Goal: Task Accomplishment & Management: Complete application form

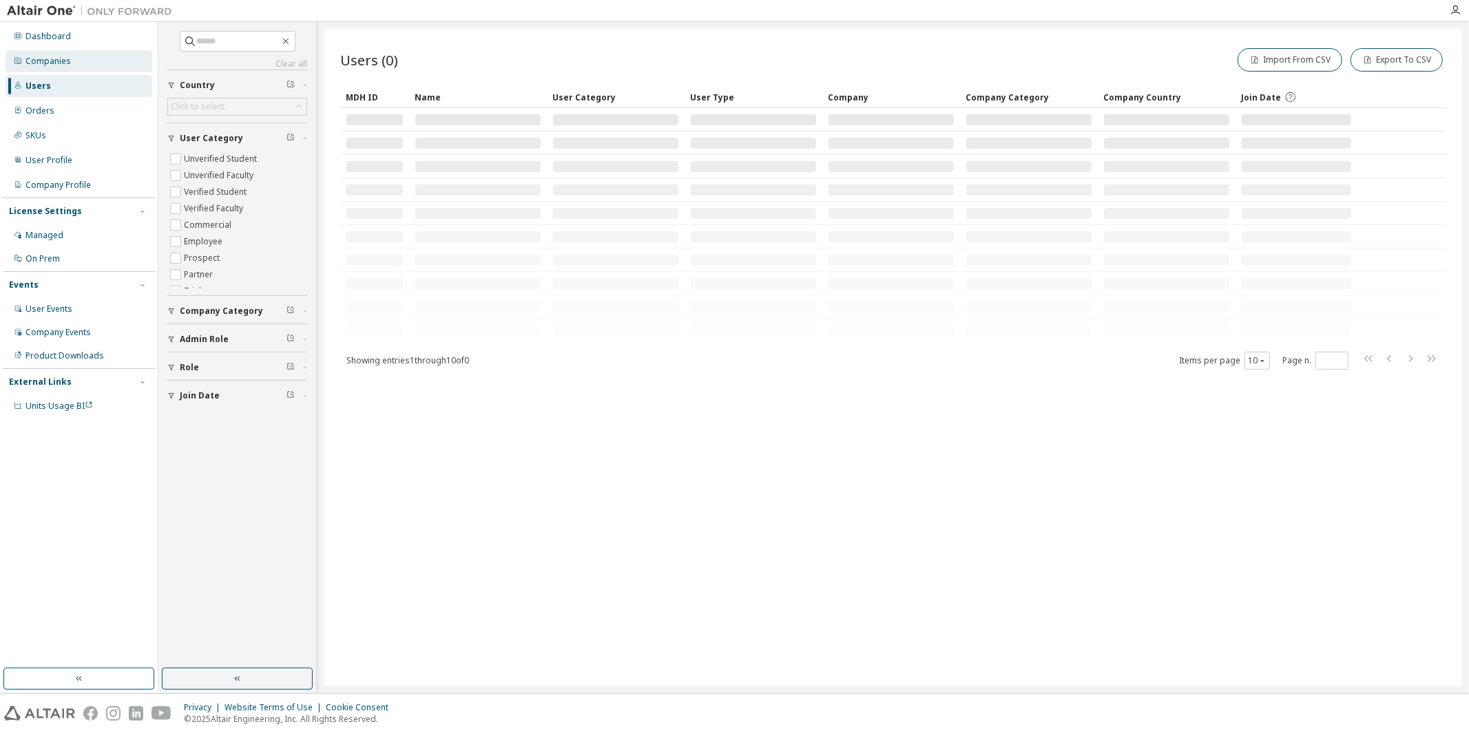
click at [44, 56] on div "Companies" at bounding box center [47, 61] width 45 height 11
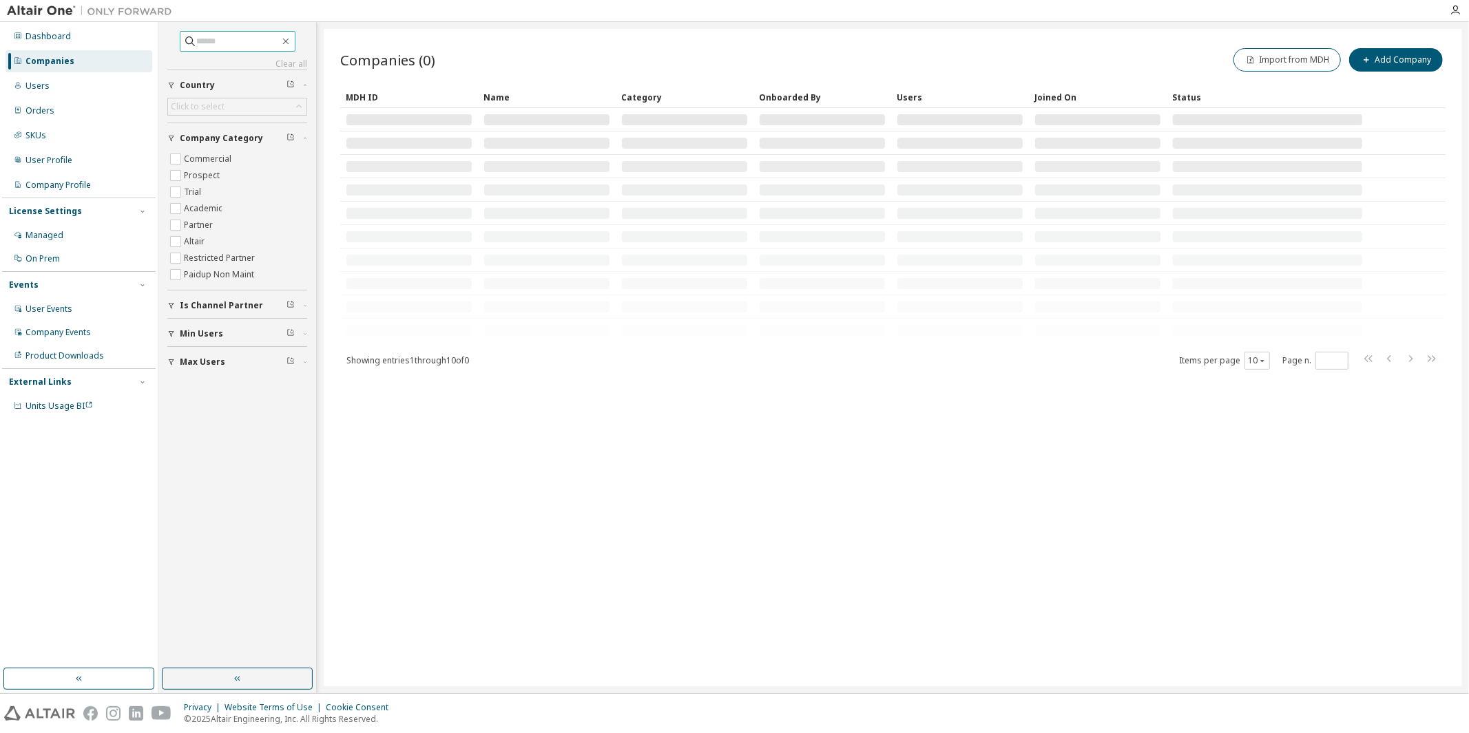
click at [203, 39] on input "text" at bounding box center [238, 41] width 83 height 14
paste input "**********"
type input "**********"
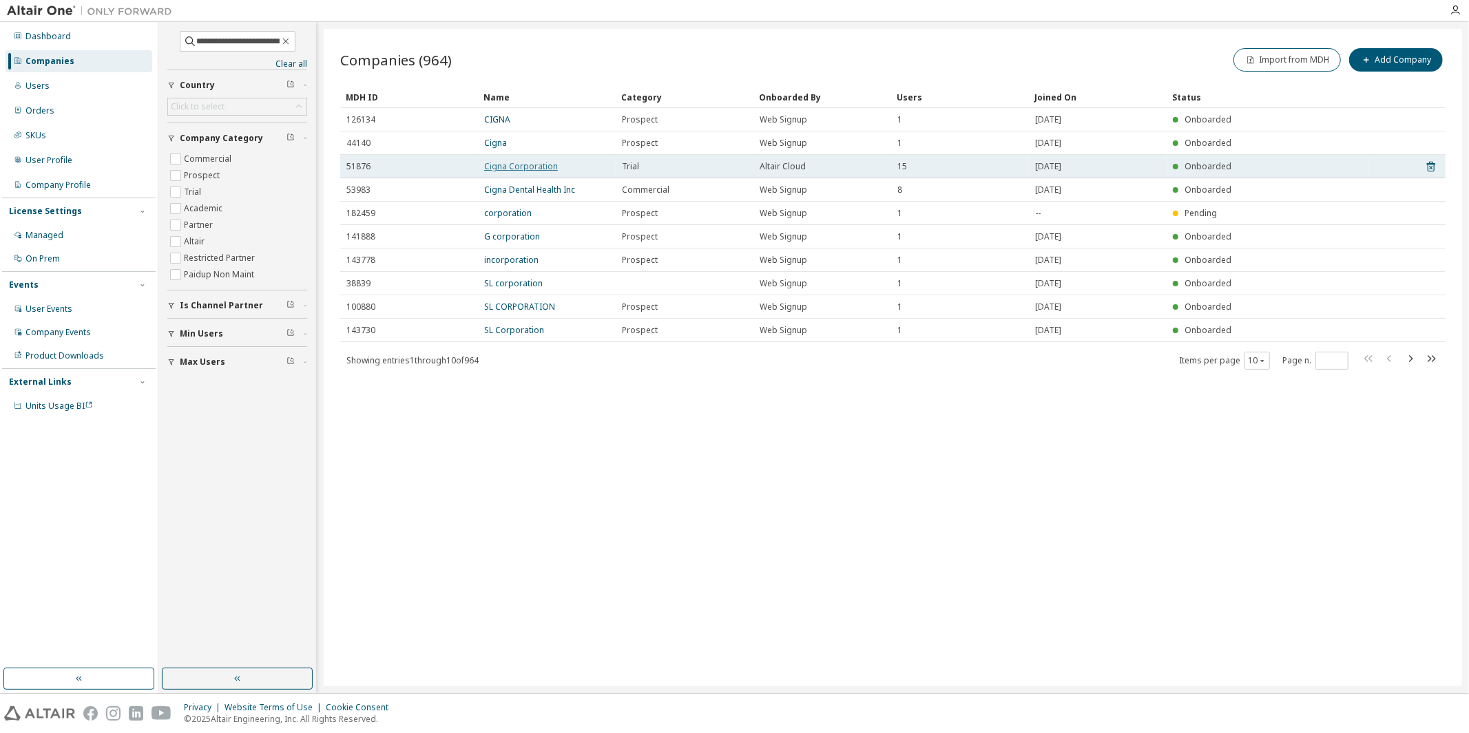
click at [510, 167] on link "Cigna Corporation" at bounding box center [521, 166] width 74 height 12
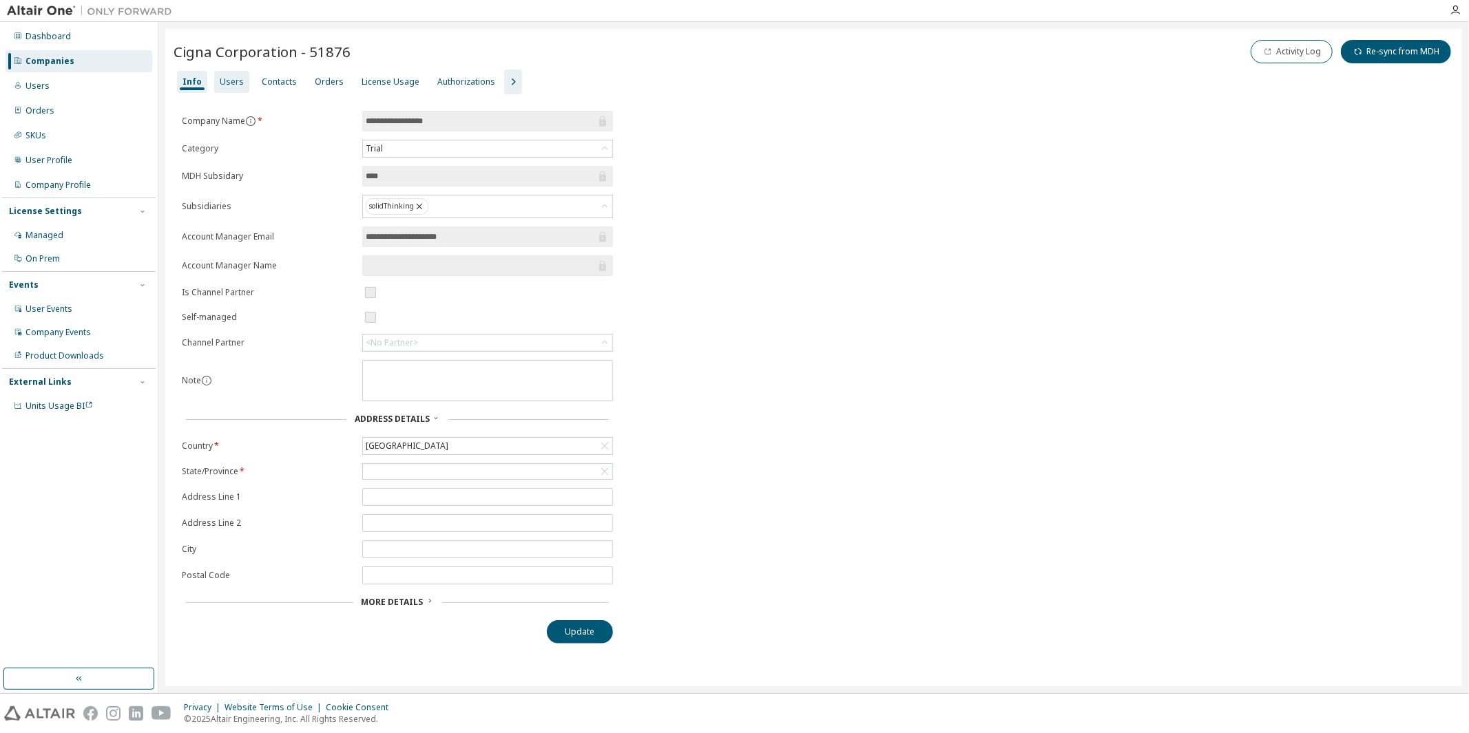
click at [227, 80] on div "Users" at bounding box center [232, 81] width 24 height 11
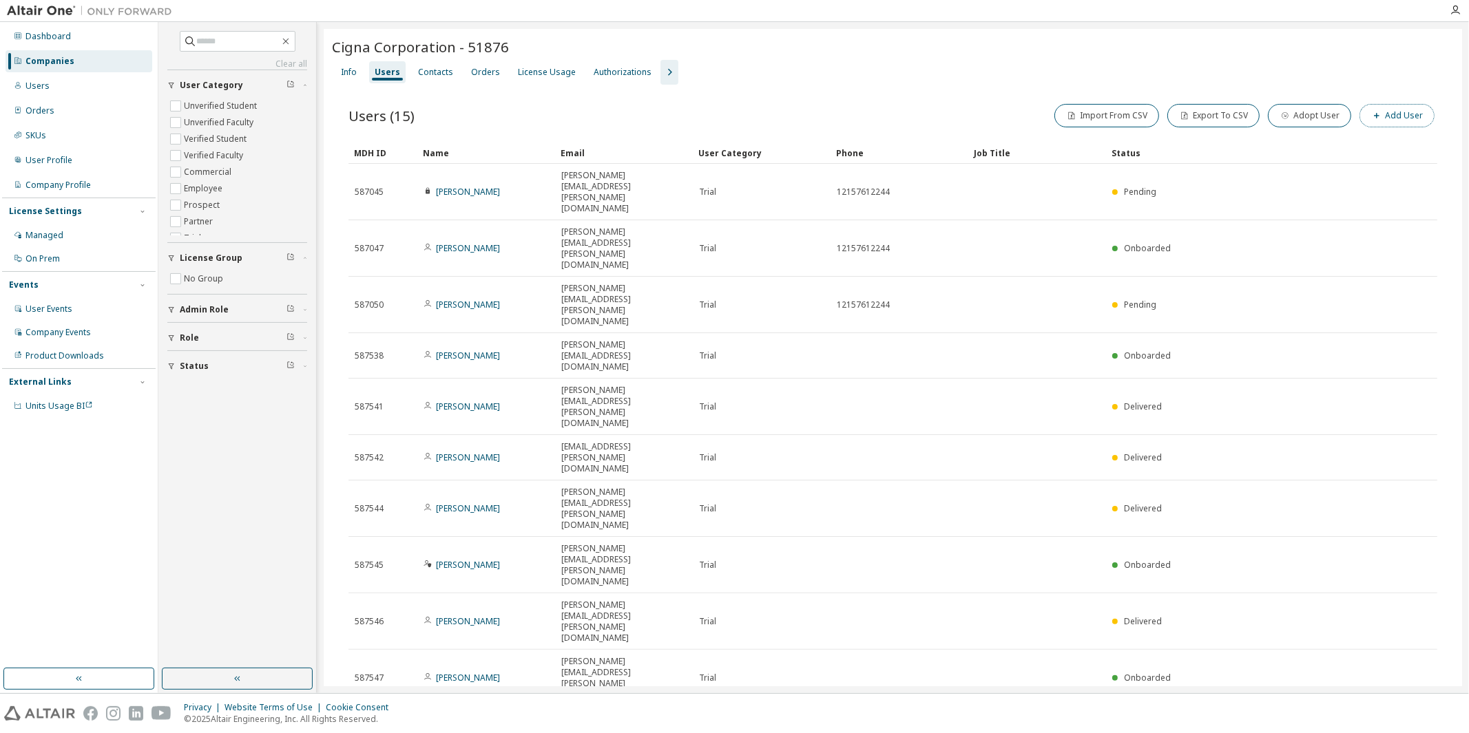
click at [1385, 116] on button "Add User" at bounding box center [1397, 115] width 75 height 23
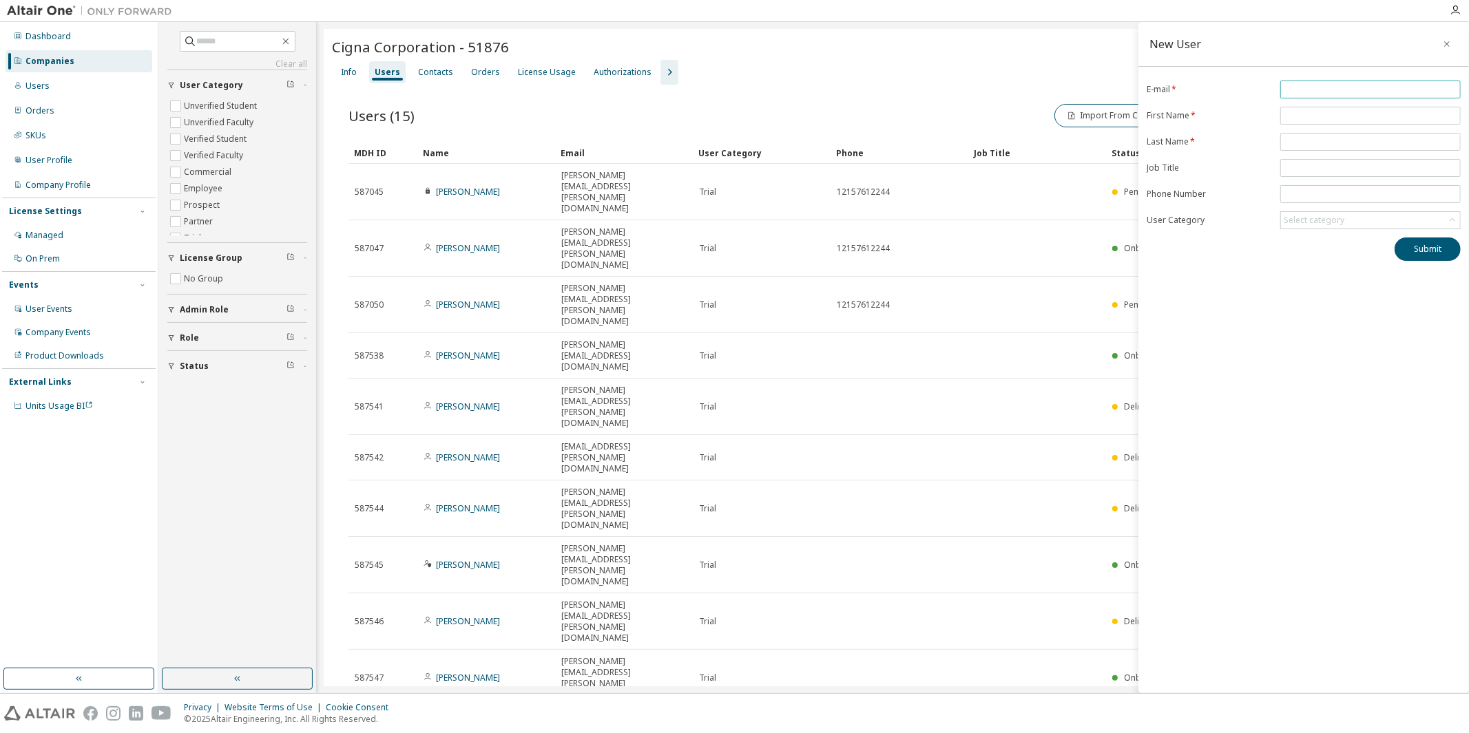
click at [1321, 85] on input "email" at bounding box center [1371, 89] width 174 height 11
click at [1302, 48] on div "New User" at bounding box center [1303, 44] width 331 height 45
click at [1285, 388] on div "New User E-mail: Field is required E-mail * First Name * Last Name * Job Title …" at bounding box center [1303, 358] width 331 height 672
click at [1448, 41] on icon "button" at bounding box center [1447, 44] width 10 height 11
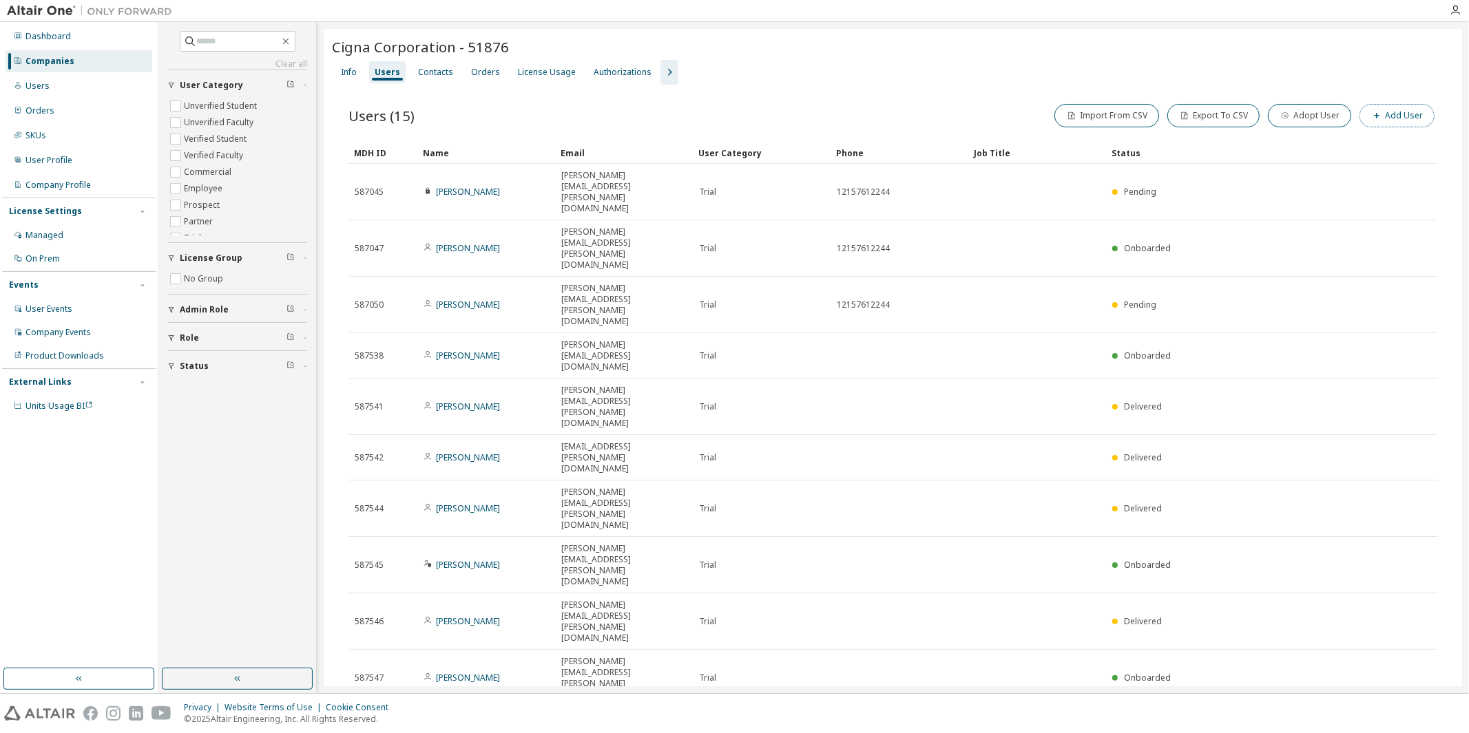
click at [1398, 119] on button "Add User" at bounding box center [1397, 115] width 75 height 23
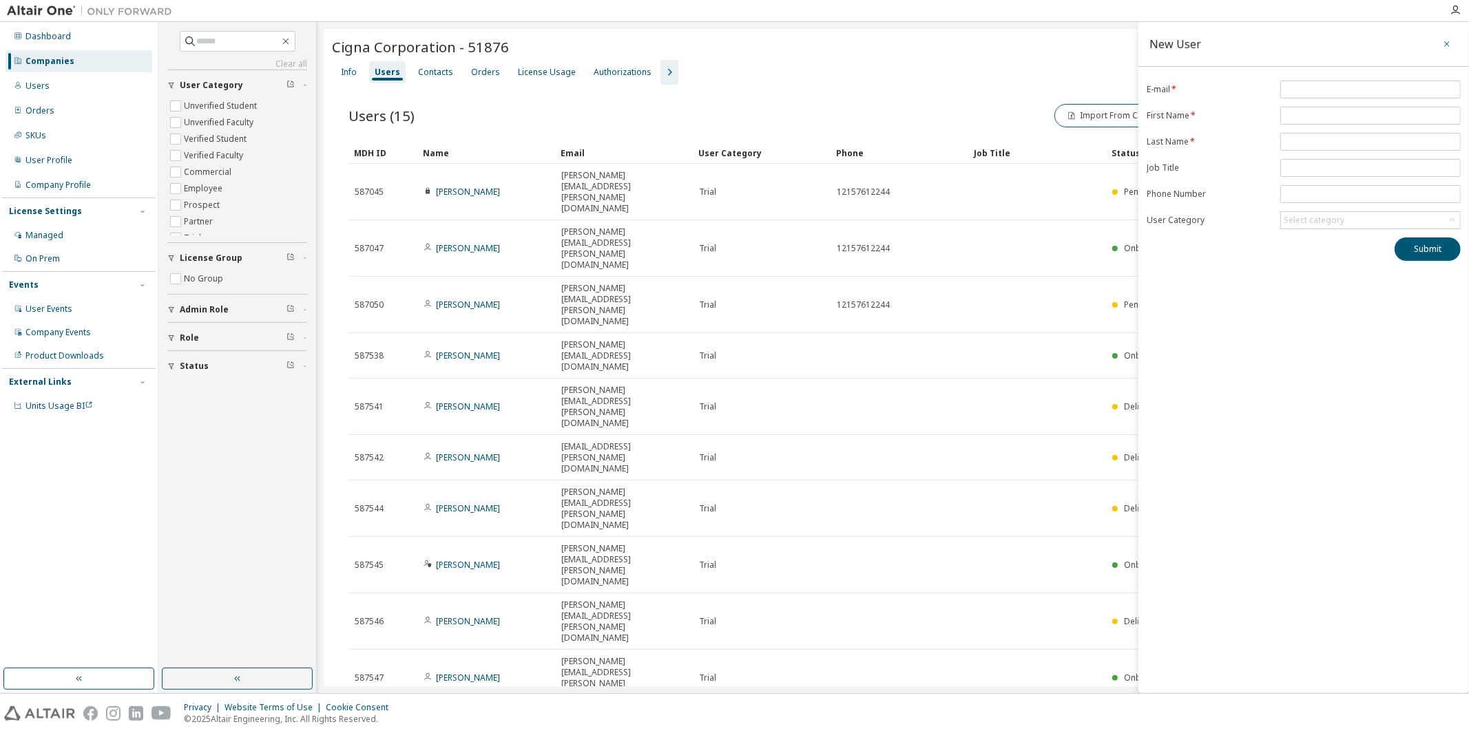
click at [1448, 42] on icon "button" at bounding box center [1447, 44] width 10 height 11
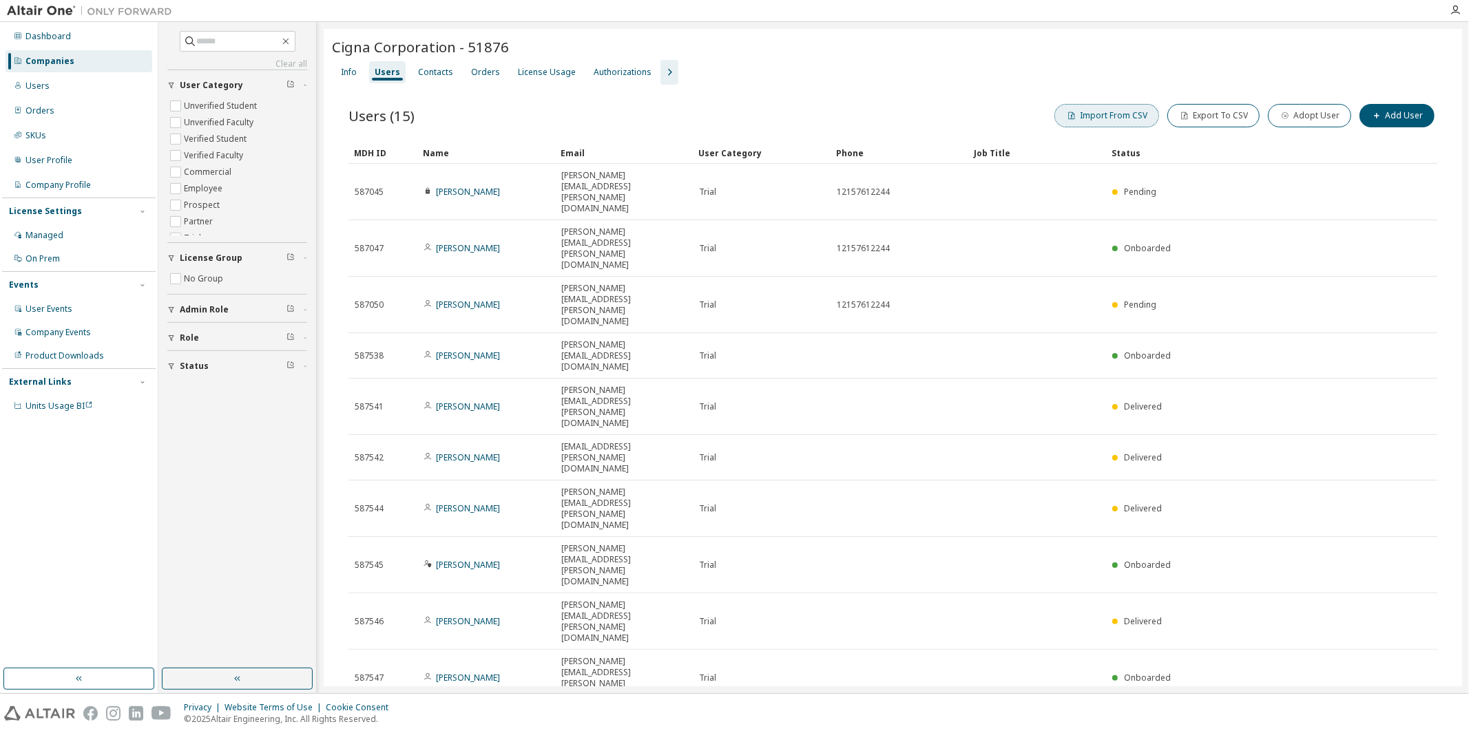
click at [1123, 112] on button "Import From CSV" at bounding box center [1106, 115] width 105 height 23
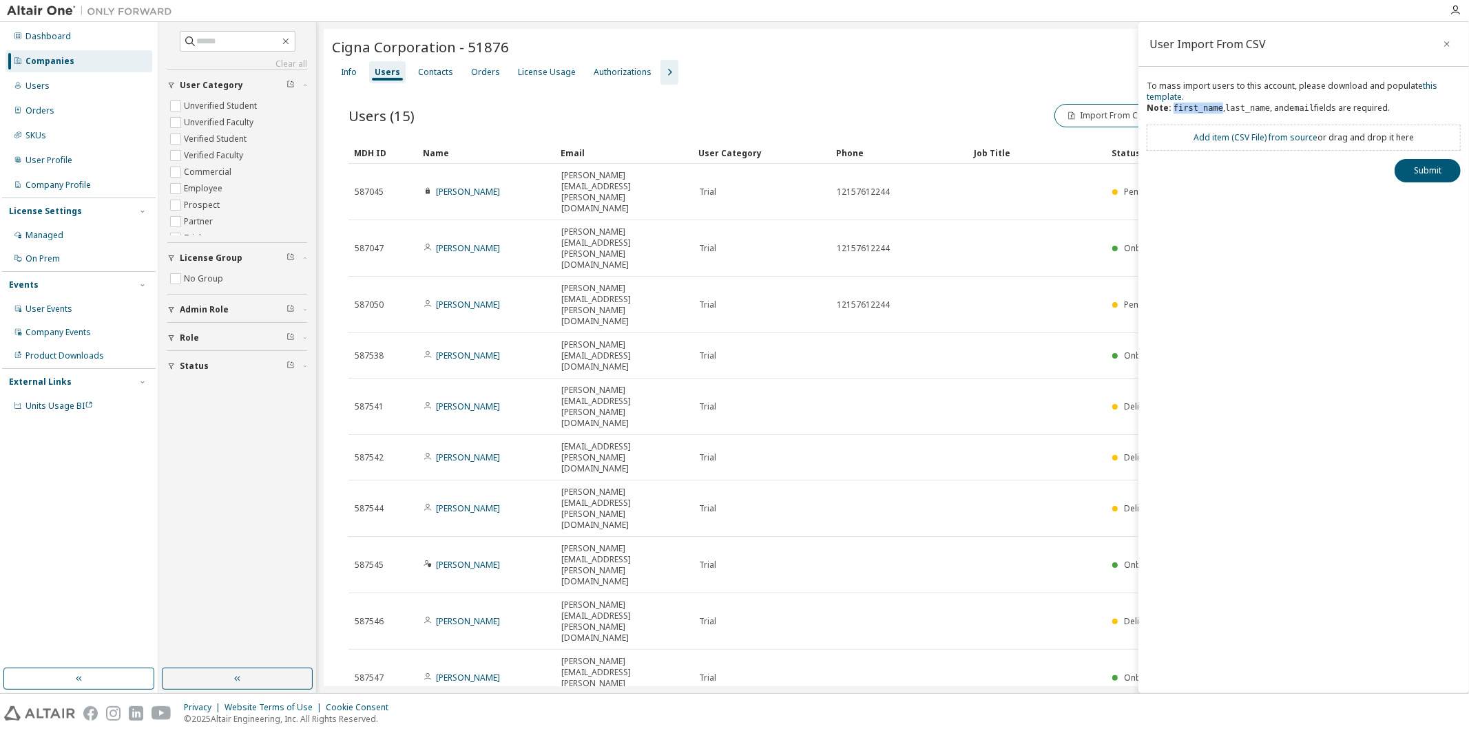
drag, startPoint x: 1216, startPoint y: 110, endPoint x: 1171, endPoint y: 107, distance: 44.9
click at [1171, 107] on div "To mass import users to this account, please download and populate this templat…" at bounding box center [1304, 103] width 314 height 44
copy code "first_name"
drag, startPoint x: 1262, startPoint y: 110, endPoint x: 1220, endPoint y: 110, distance: 42.0
click at [1220, 110] on div "To mass import users to this account, please download and populate this templat…" at bounding box center [1304, 103] width 314 height 44
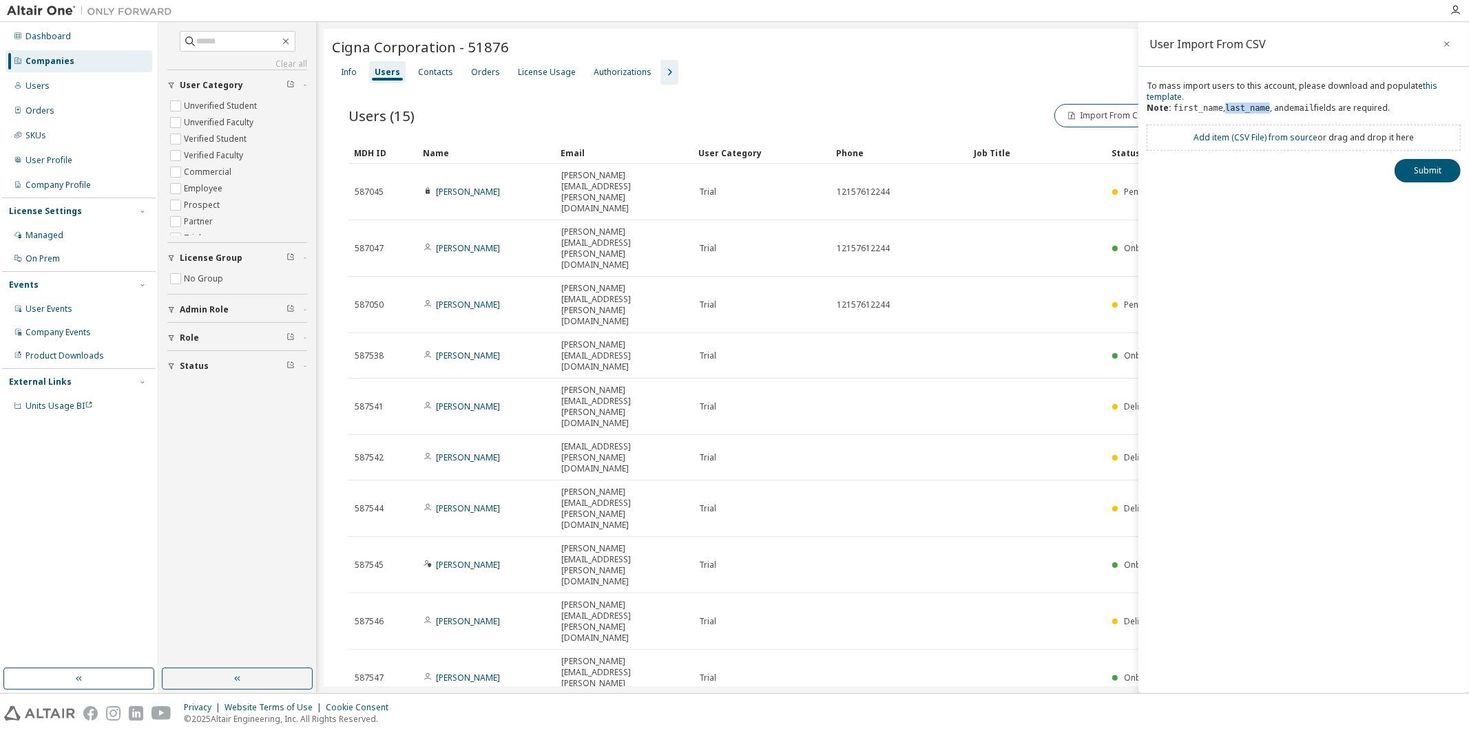
copy div "last_name"
drag, startPoint x: 1307, startPoint y: 107, endPoint x: 1283, endPoint y: 108, distance: 23.5
click at [1283, 108] on div "To mass import users to this account, please download and populate this templat…" at bounding box center [1304, 103] width 314 height 44
copy code "email"
click at [1430, 191] on button "Submit" at bounding box center [1428, 195] width 66 height 23
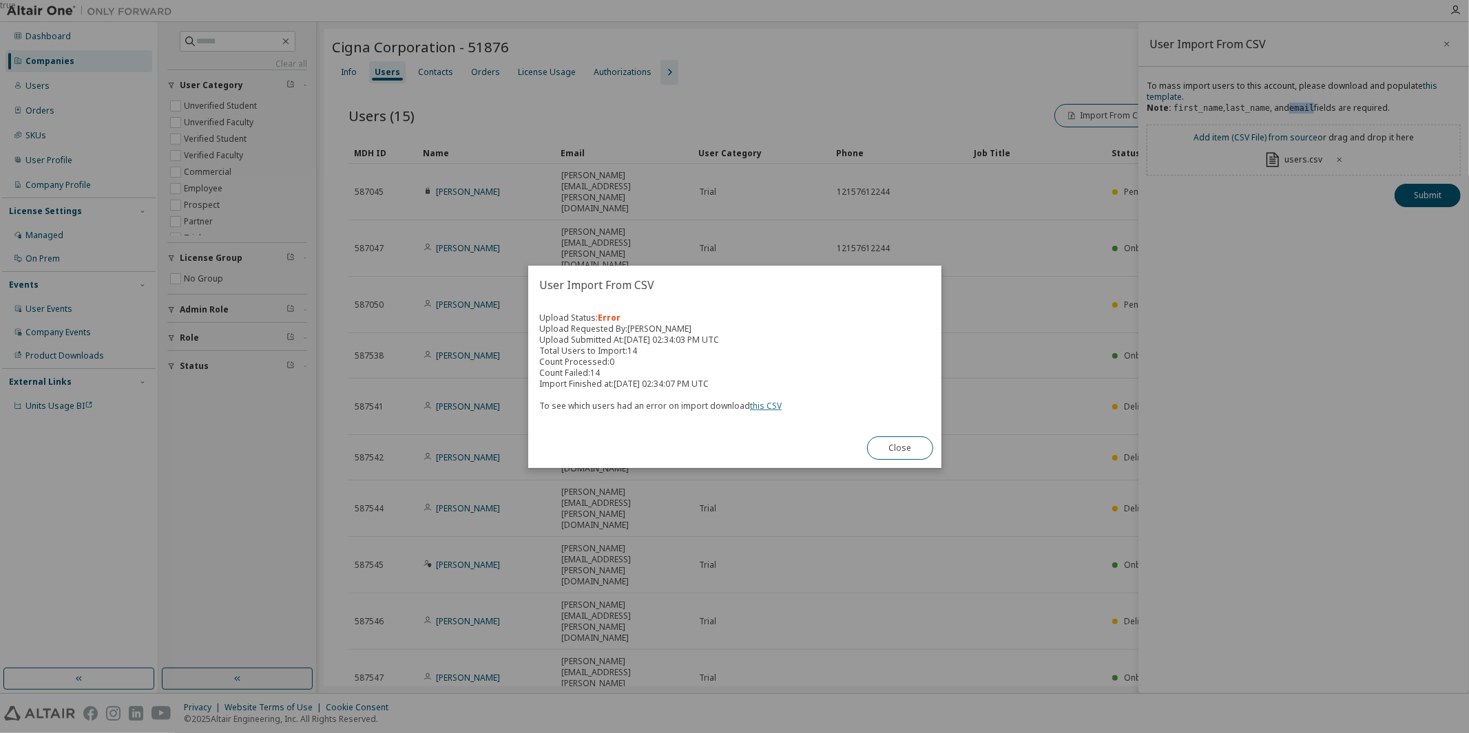
click at [756, 408] on link "this CSV" at bounding box center [766, 406] width 32 height 12
drag, startPoint x: 904, startPoint y: 451, endPoint x: 910, endPoint y: 437, distance: 15.1
click at [904, 451] on button "Close" at bounding box center [900, 448] width 66 height 23
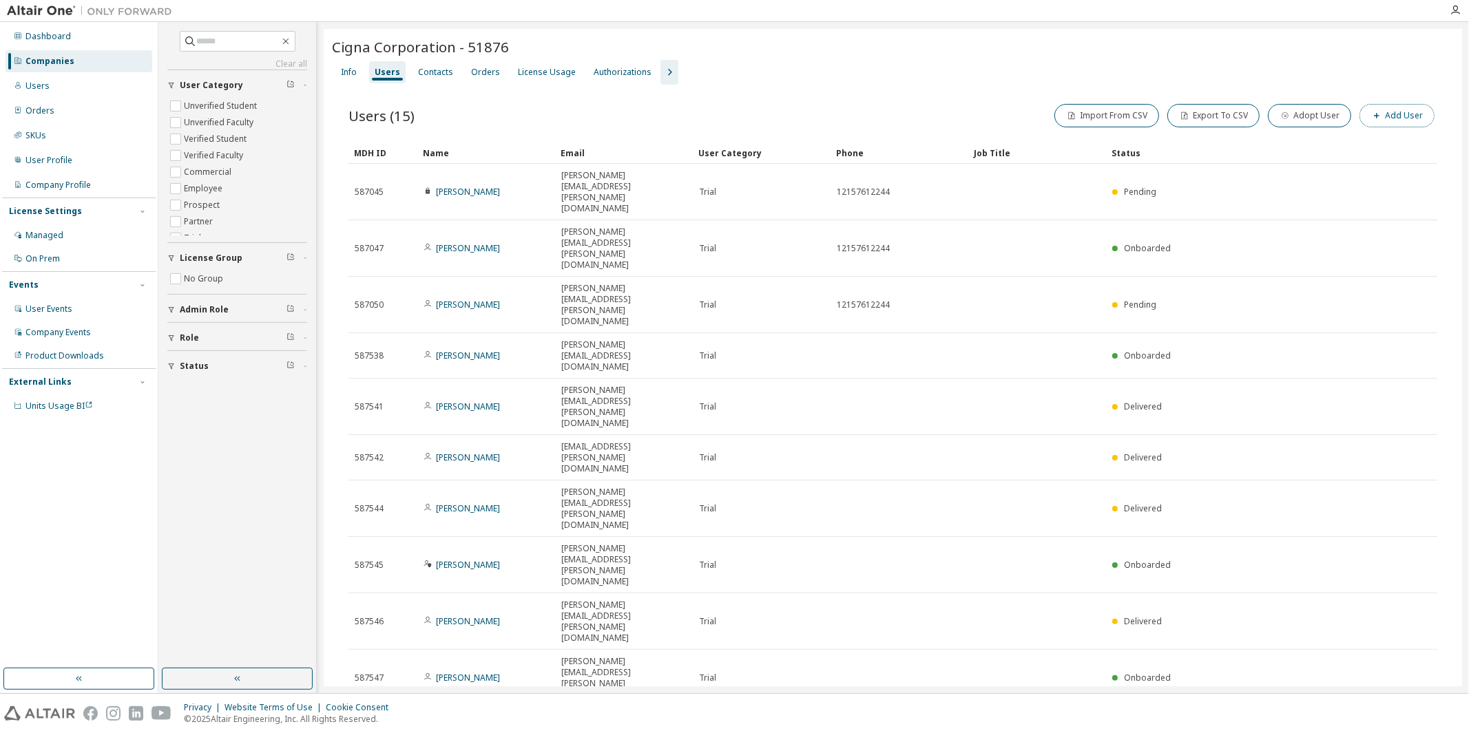
click at [1404, 112] on button "Add User" at bounding box center [1397, 115] width 75 height 23
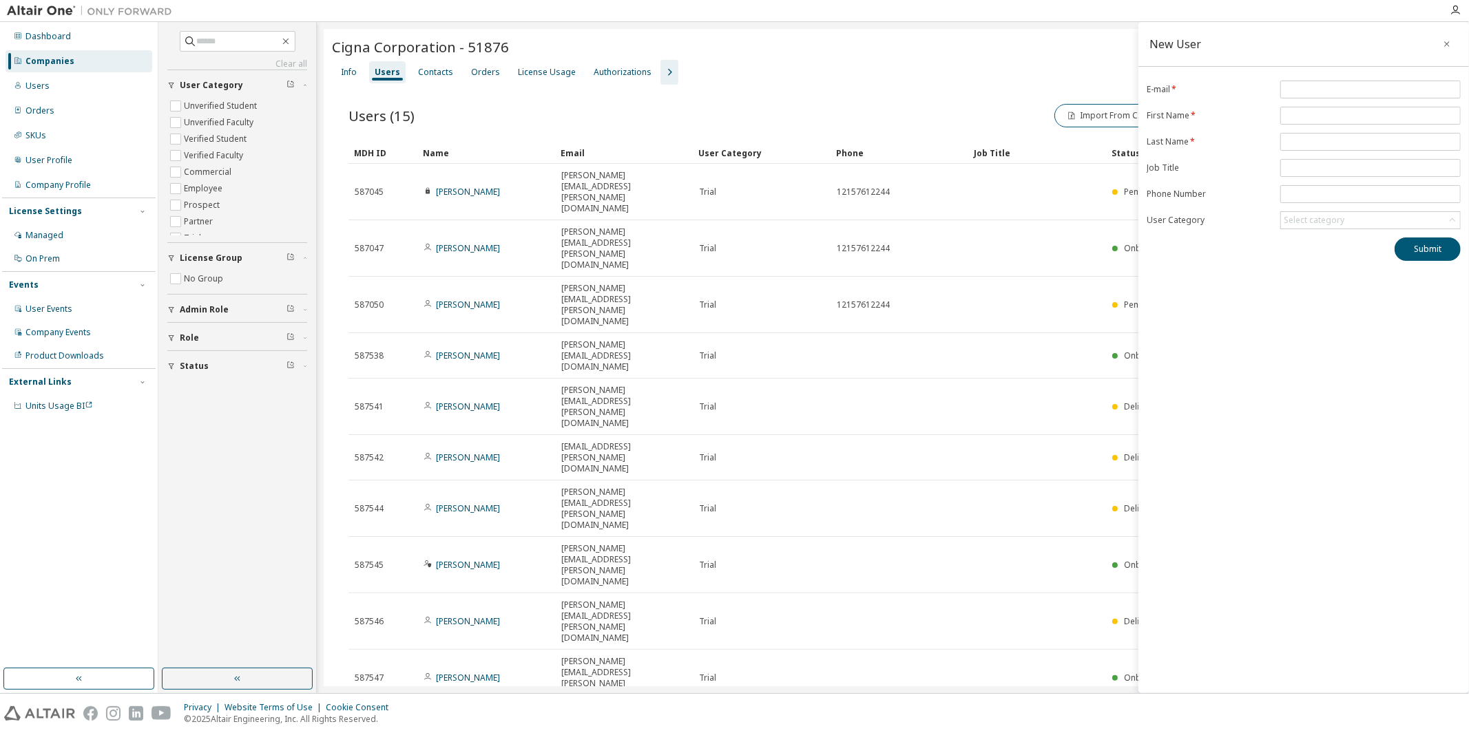
drag, startPoint x: 1447, startPoint y: 42, endPoint x: 1408, endPoint y: 42, distance: 38.6
click at [1447, 43] on icon "button" at bounding box center [1447, 44] width 10 height 11
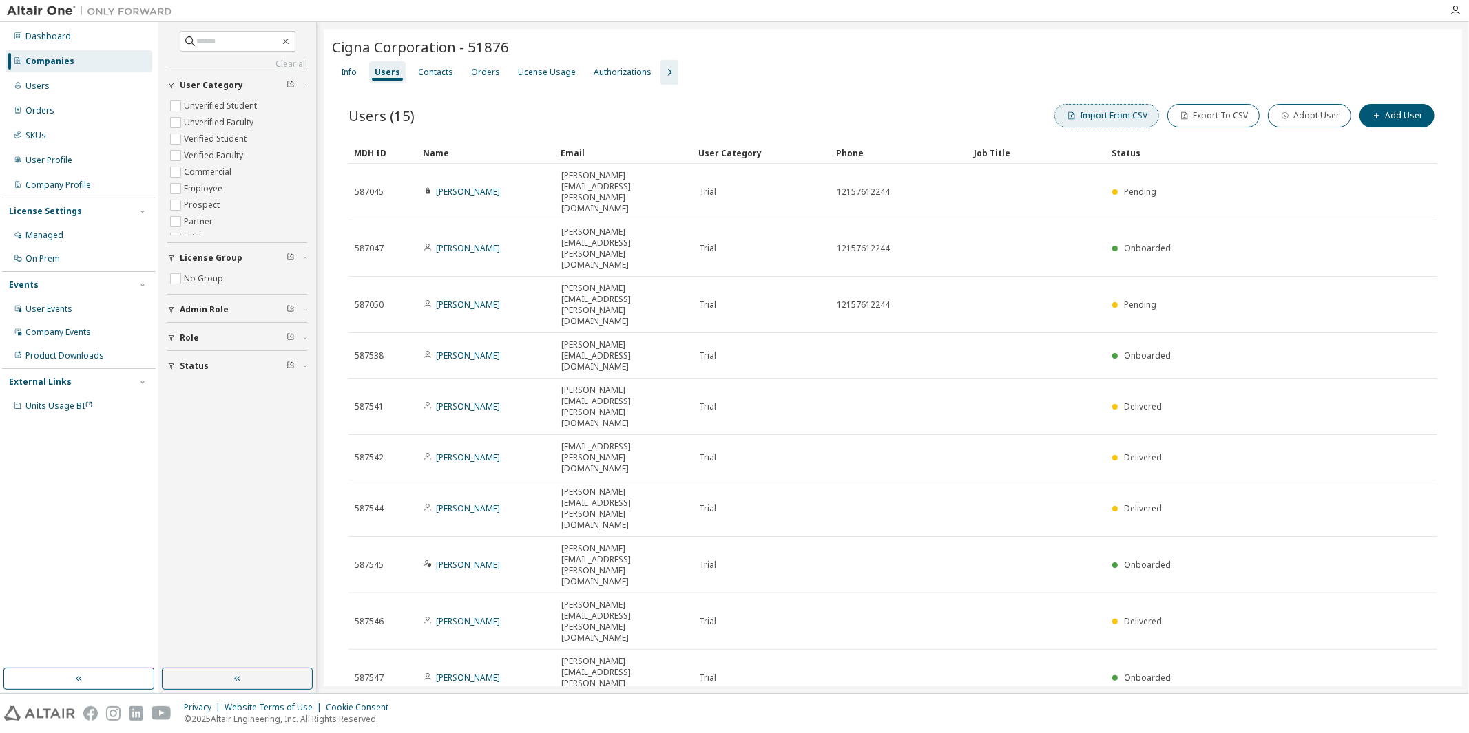
click at [1128, 112] on button "Import From CSV" at bounding box center [1106, 115] width 105 height 23
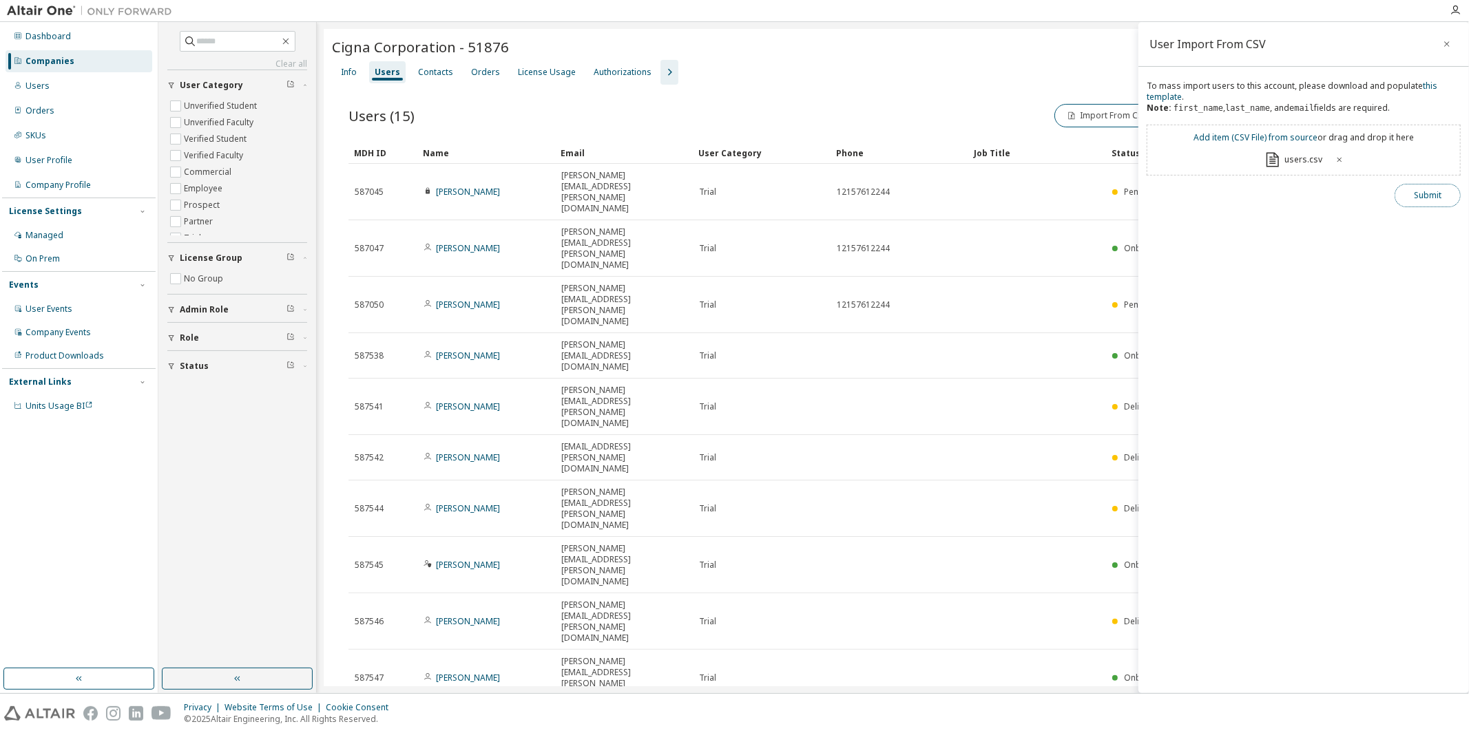
click at [1430, 200] on button "Submit" at bounding box center [1428, 195] width 66 height 23
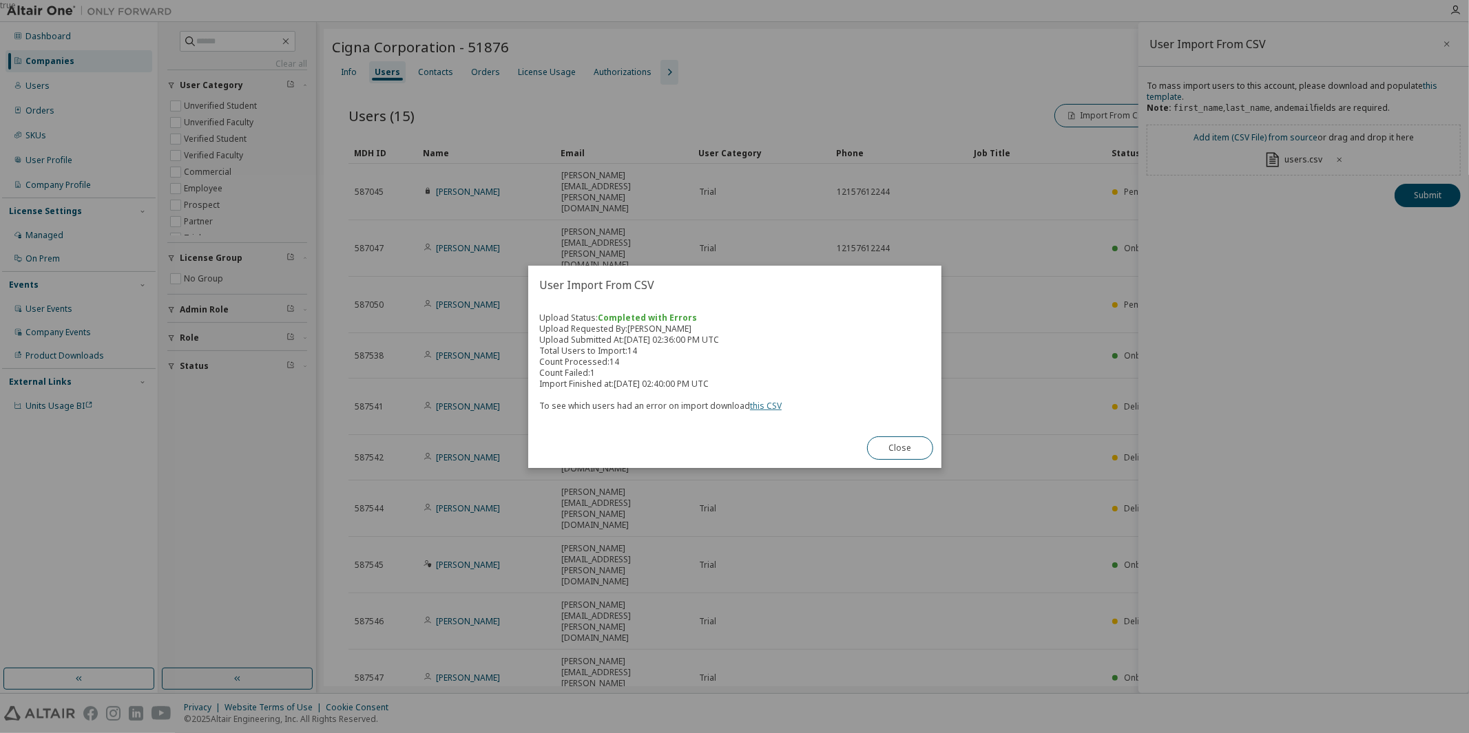
click at [763, 408] on link "this CSV" at bounding box center [766, 406] width 32 height 12
click at [906, 450] on button "Close" at bounding box center [900, 448] width 66 height 23
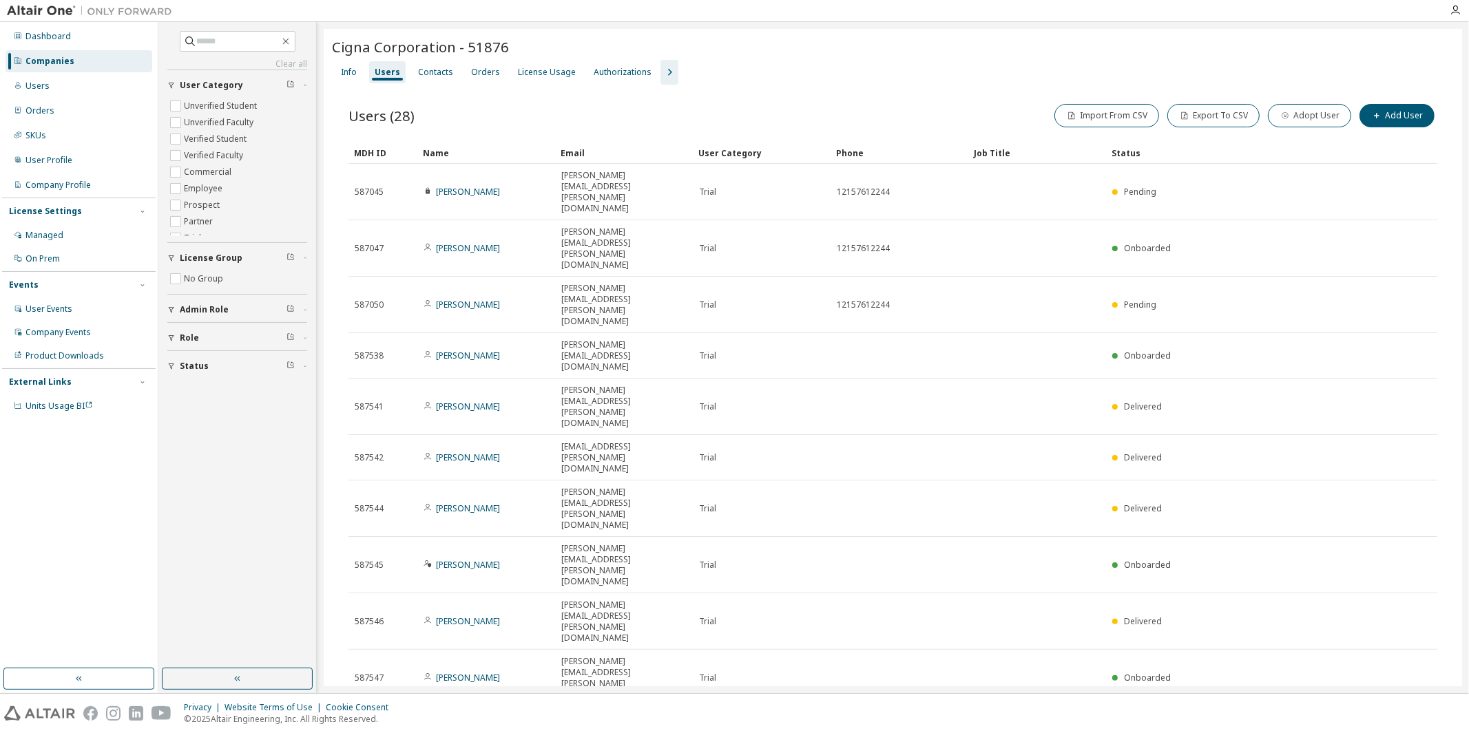
click at [1249, 720] on button "10" at bounding box center [1249, 725] width 19 height 11
click at [1254, 501] on div "100" at bounding box center [1292, 500] width 110 height 17
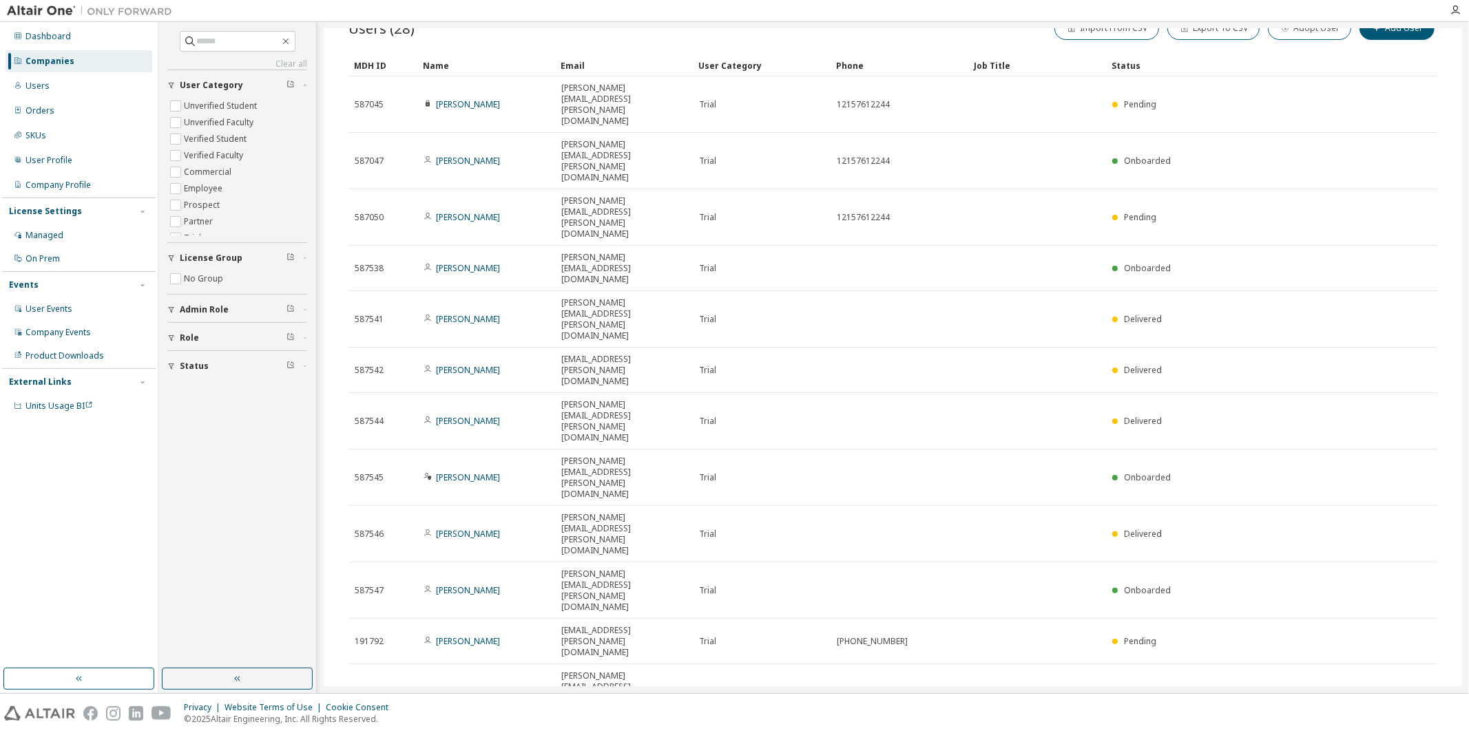
scroll to position [51, 0]
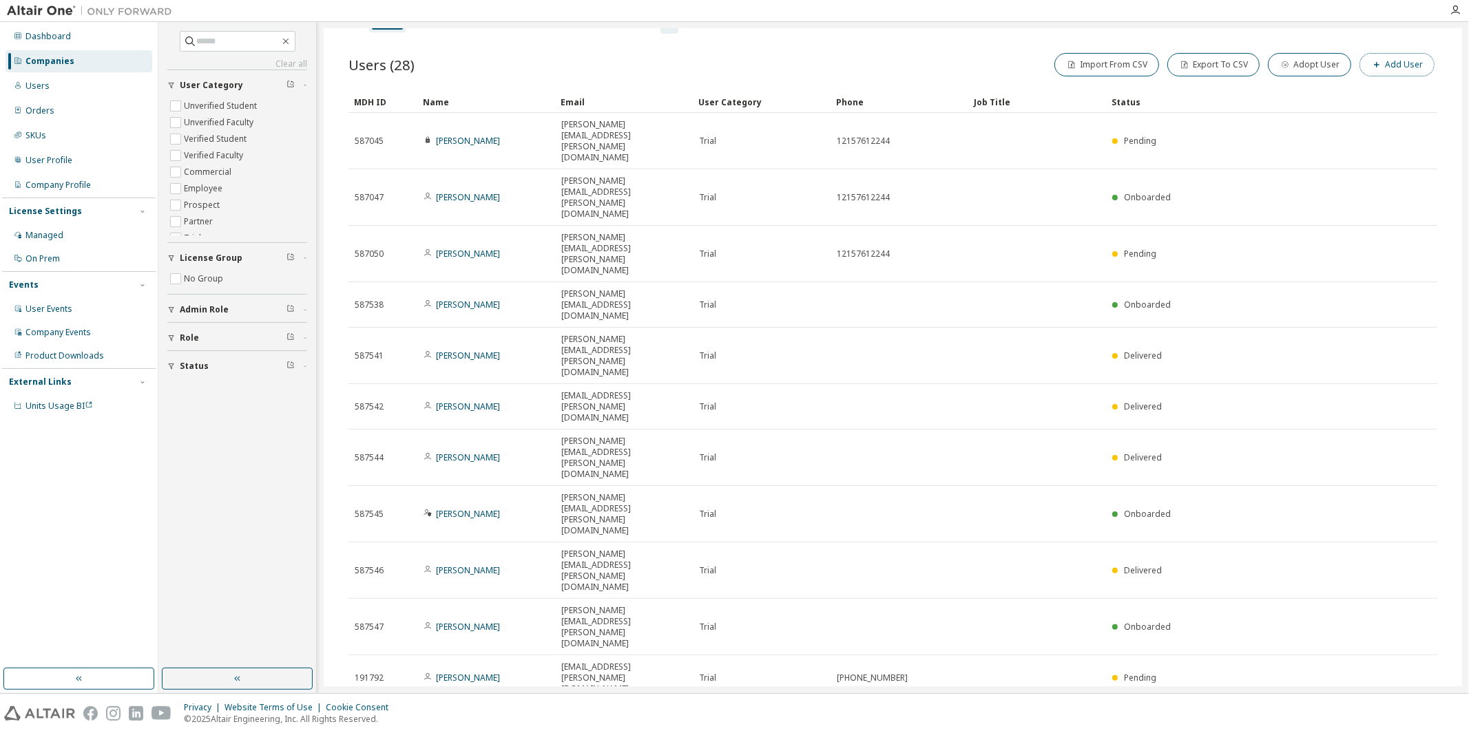
click at [1404, 59] on button "Add User" at bounding box center [1397, 64] width 75 height 23
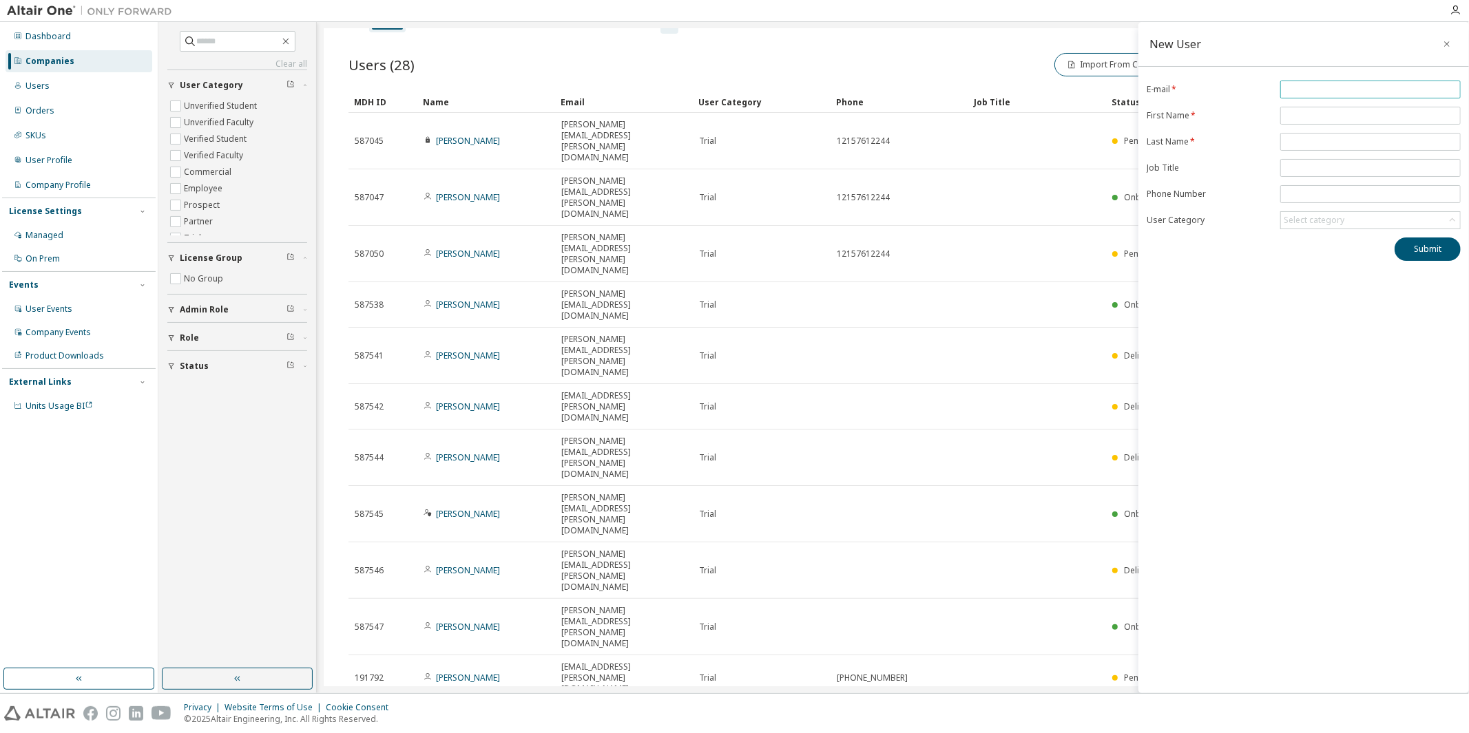
click at [1361, 84] on input "email" at bounding box center [1371, 89] width 174 height 11
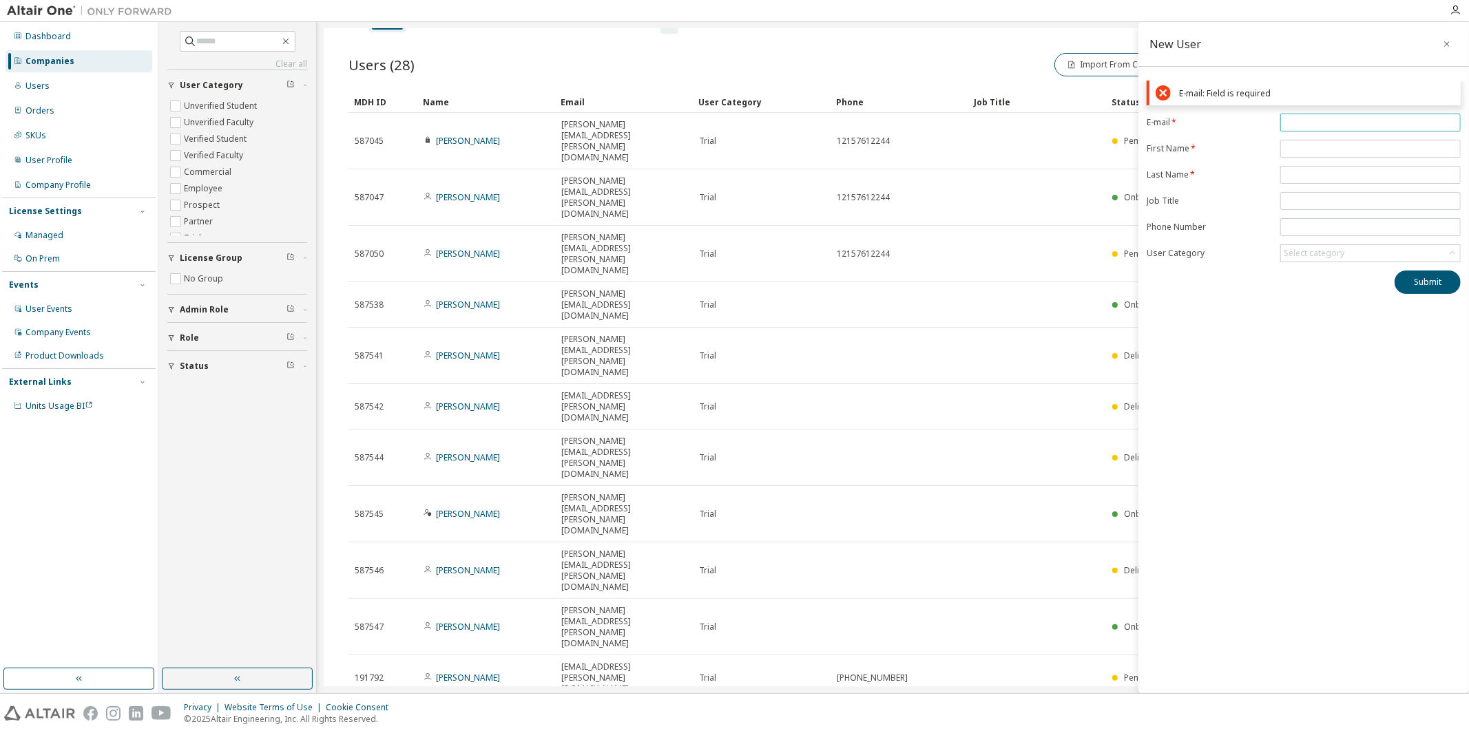
click at [1333, 123] on input "email" at bounding box center [1371, 122] width 174 height 11
paste input "**********"
type input "**********"
click at [1340, 115] on input "text" at bounding box center [1371, 115] width 174 height 11
paste input "******"
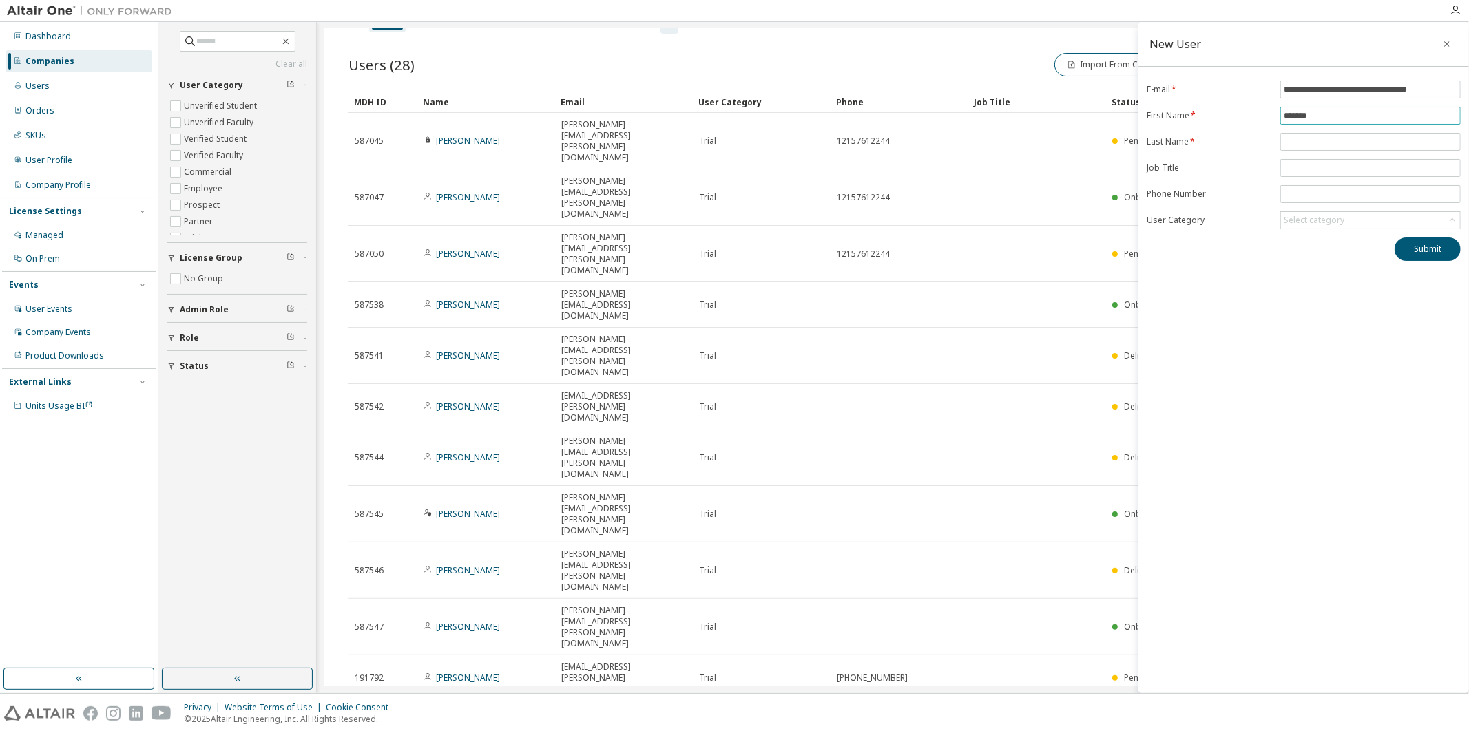
type input "******"
click at [1309, 145] on input "text" at bounding box center [1371, 141] width 174 height 11
paste input "*********"
type input "*********"
click at [1327, 114] on input "******" at bounding box center [1371, 115] width 174 height 11
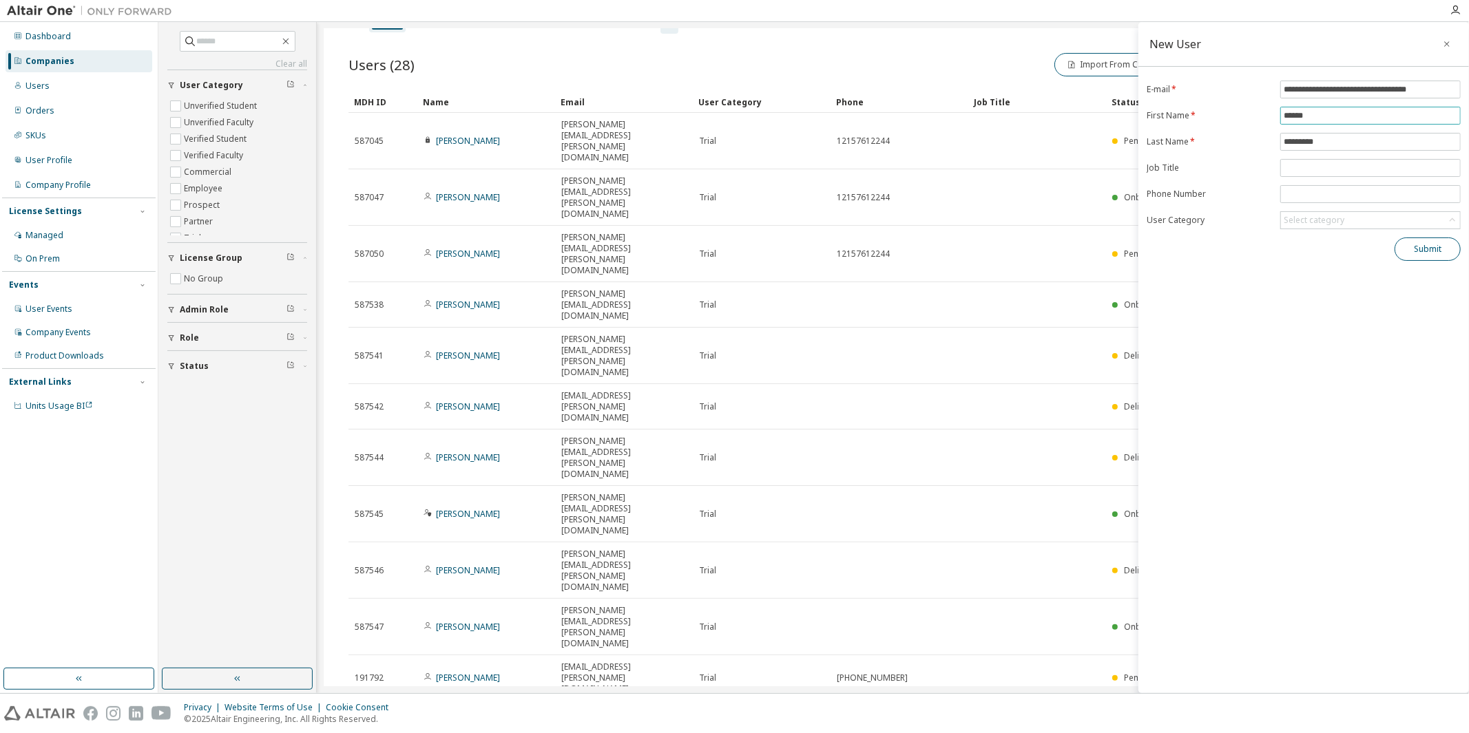
type input "******"
click at [1419, 249] on button "Submit" at bounding box center [1428, 249] width 66 height 23
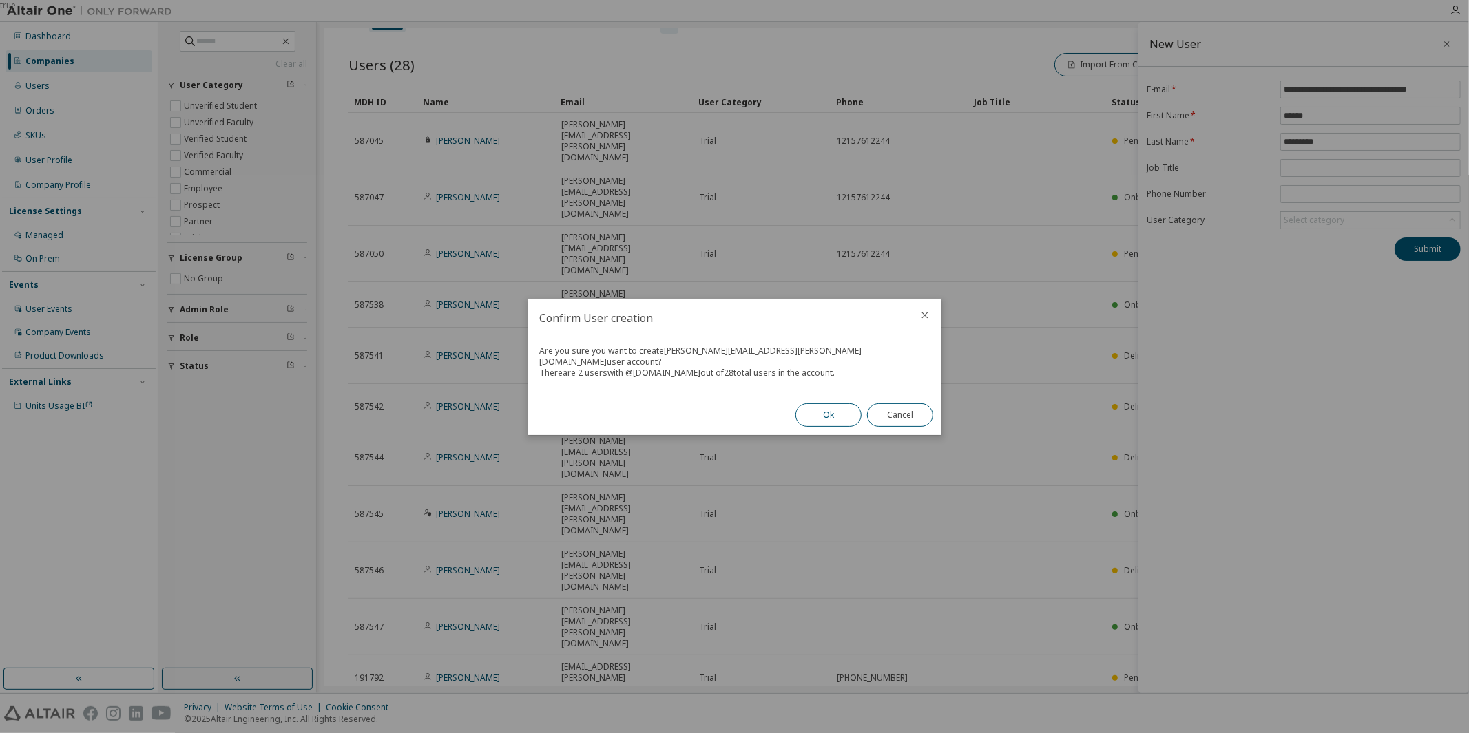
click at [813, 411] on button "Ok" at bounding box center [828, 415] width 66 height 23
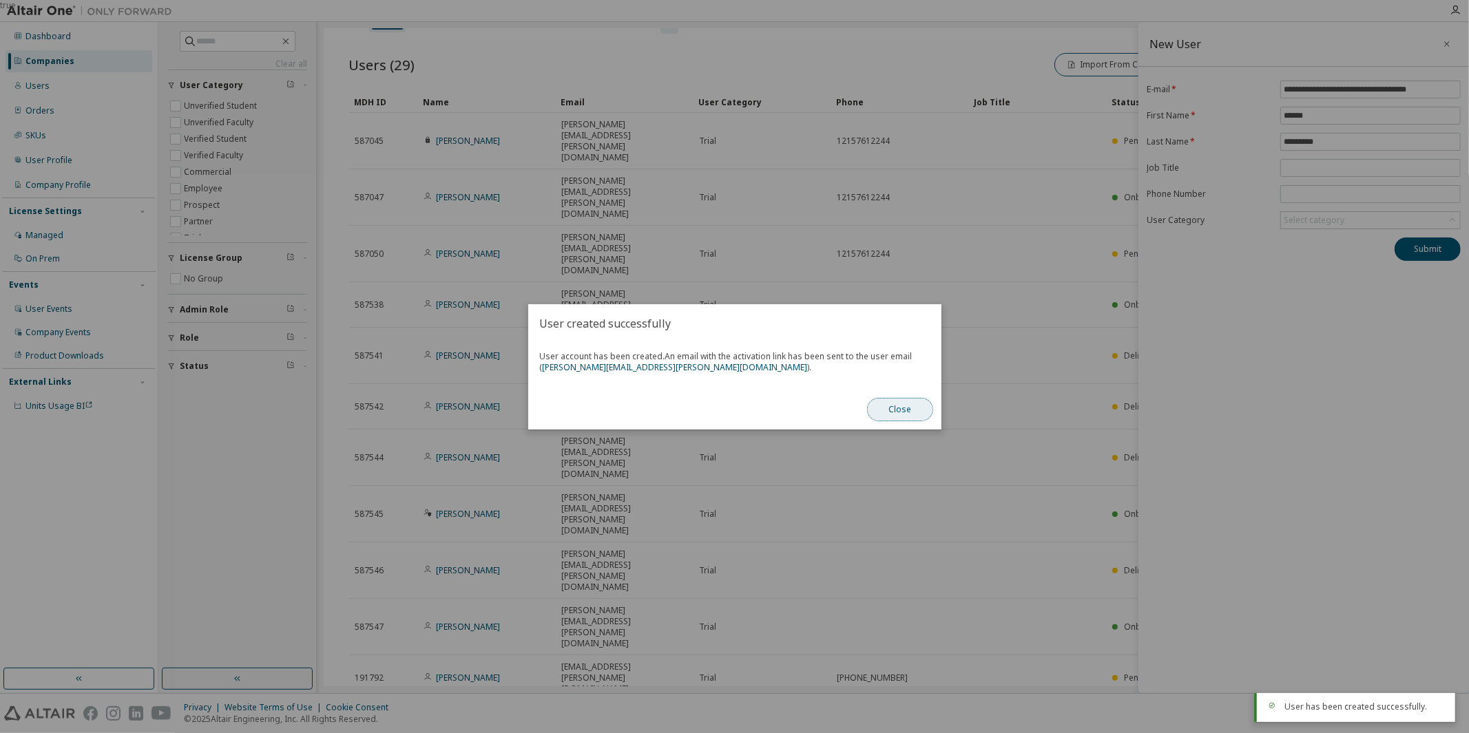
click at [901, 410] on button "Close" at bounding box center [900, 409] width 66 height 23
